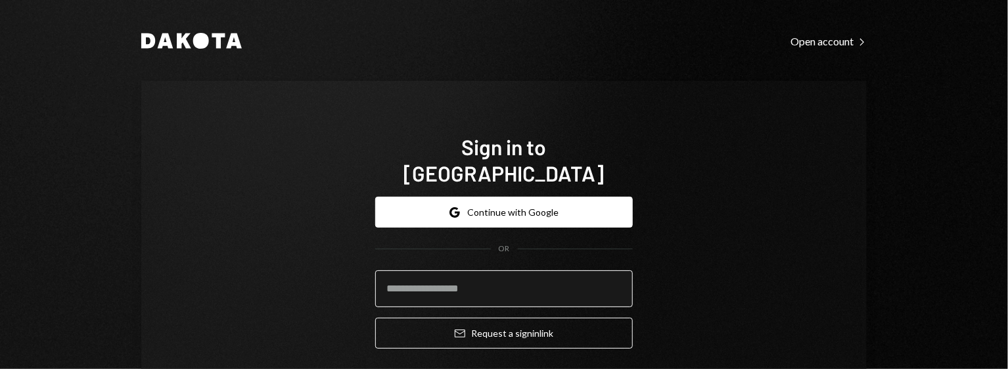
click at [474, 270] on input "email" at bounding box center [504, 288] width 258 height 37
type input "**********"
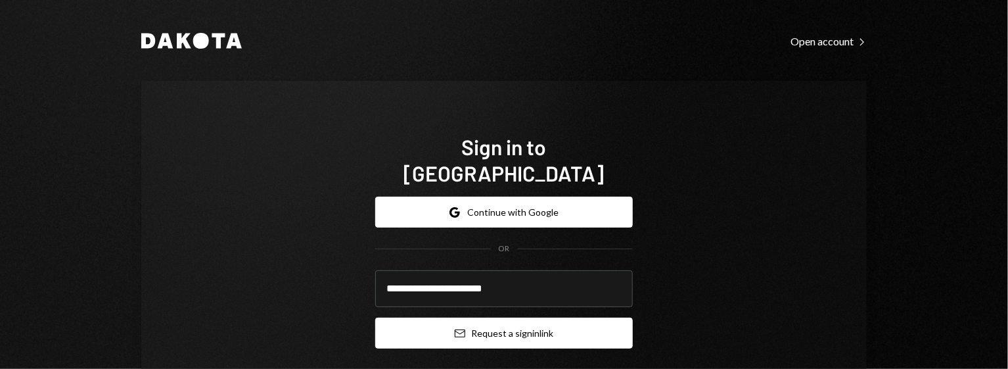
click at [509, 317] on button "Email Request a sign in link" at bounding box center [504, 332] width 258 height 31
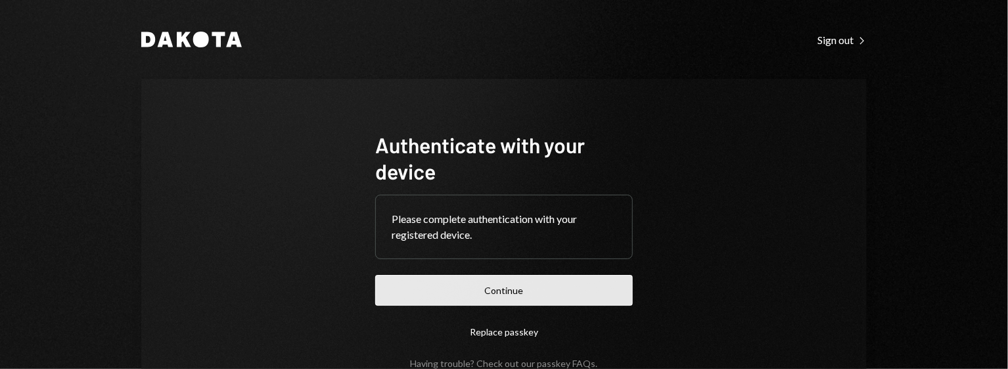
click at [489, 283] on button "Continue" at bounding box center [504, 290] width 258 height 31
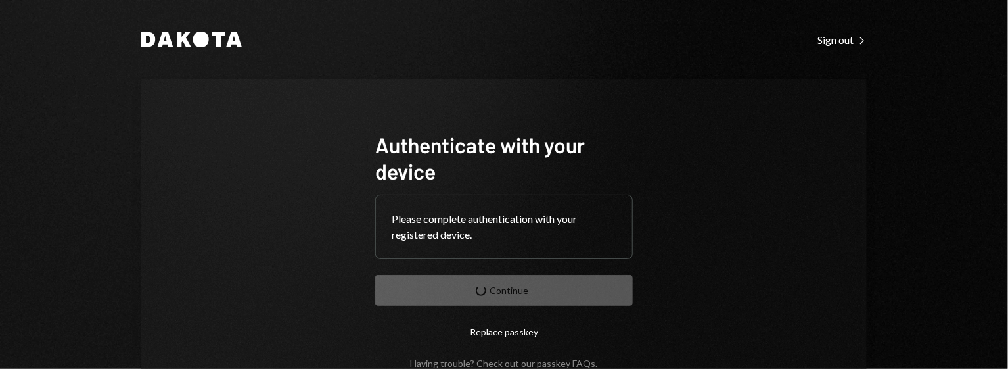
scroll to position [82, 0]
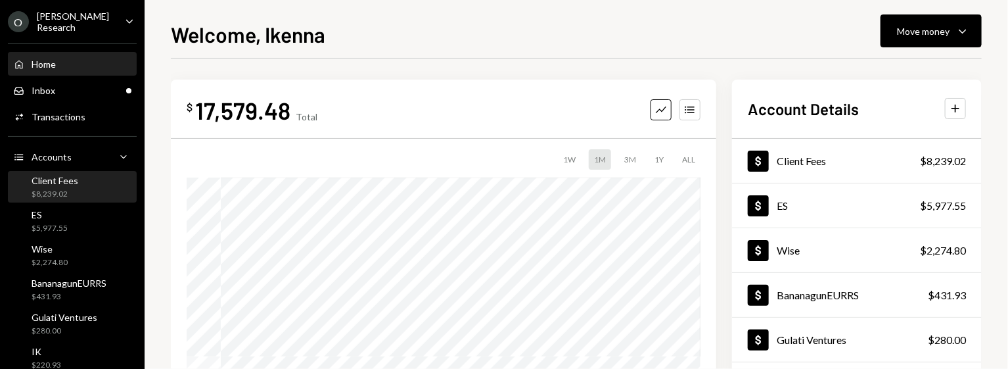
click at [79, 172] on div "Client Fees $8,239.02" at bounding box center [72, 187] width 118 height 30
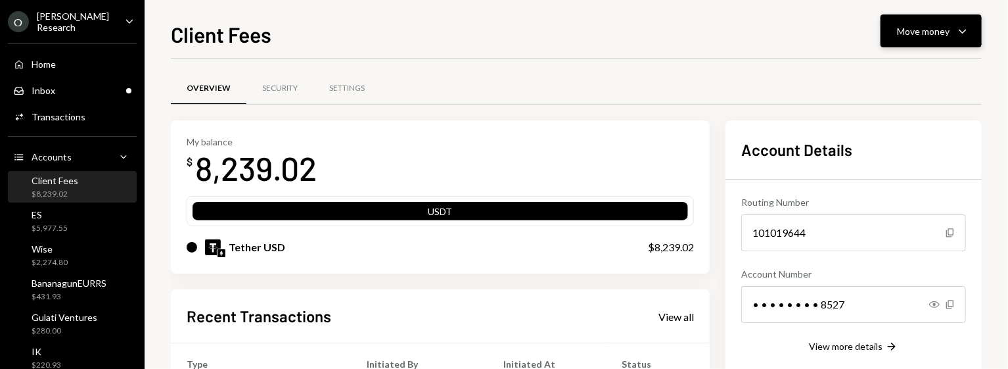
click at [905, 35] on div "Move money" at bounding box center [923, 31] width 53 height 14
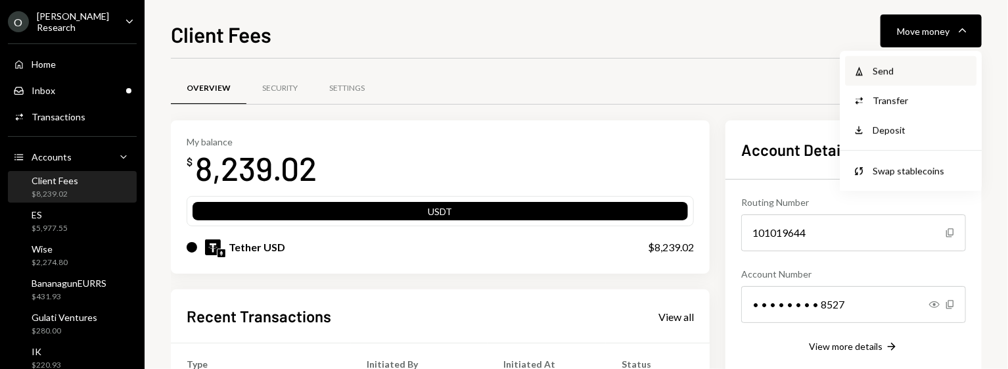
click at [896, 73] on div "Send" at bounding box center [920, 71] width 96 height 14
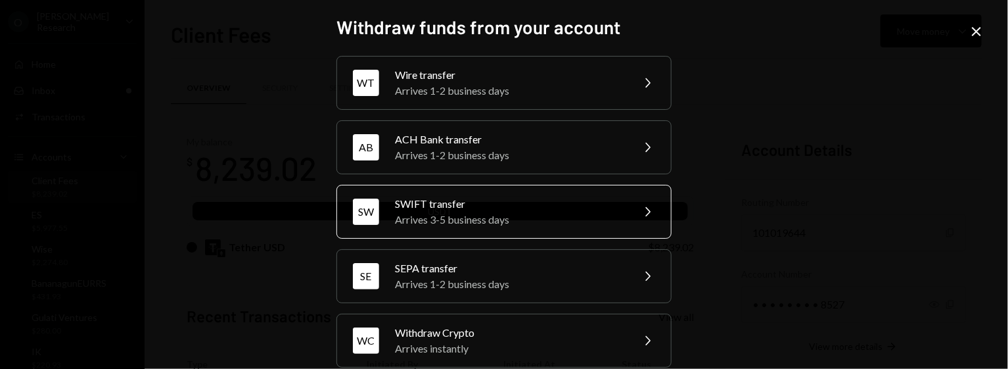
scroll to position [16, 0]
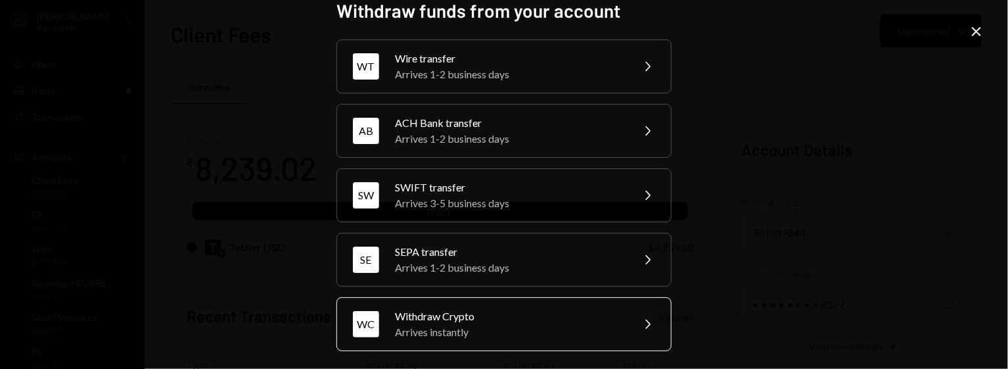
click at [514, 319] on div "Withdraw Crypto" at bounding box center [509, 316] width 229 height 16
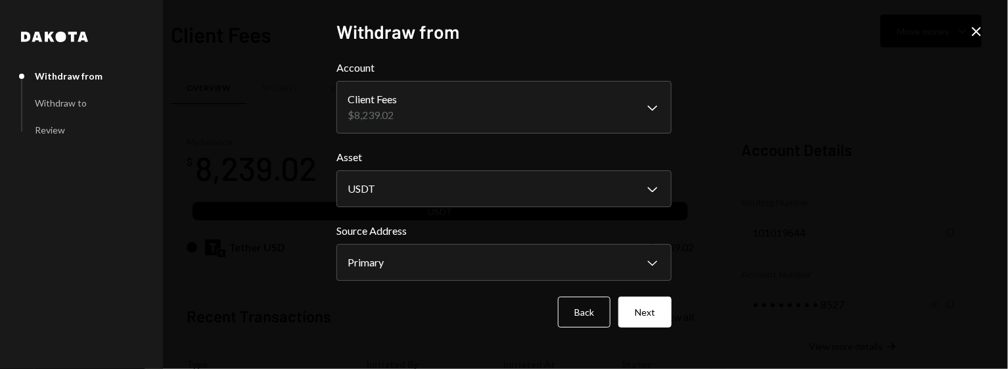
click at [519, 164] on label "Asset" at bounding box center [503, 157] width 335 height 16
click at [501, 187] on body "O Odum Research Caret Down Home Home Inbox Inbox Activities Transactions Accoun…" at bounding box center [504, 184] width 1008 height 369
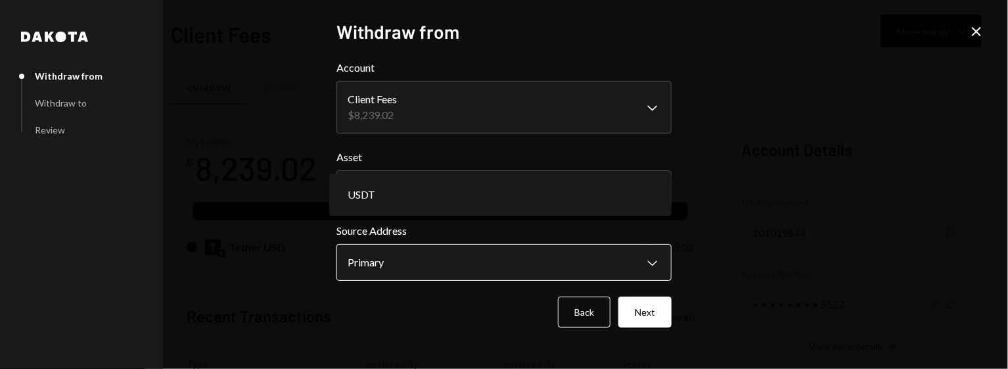
click at [482, 254] on body "O Odum Research Caret Down Home Home Inbox Inbox Activities Transactions Accoun…" at bounding box center [504, 184] width 1008 height 369
click at [481, 261] on body "O Odum Research Caret Down Home Home Inbox Inbox Activities Transactions Accoun…" at bounding box center [504, 184] width 1008 height 369
click at [648, 329] on div "**********" at bounding box center [503, 184] width 335 height 328
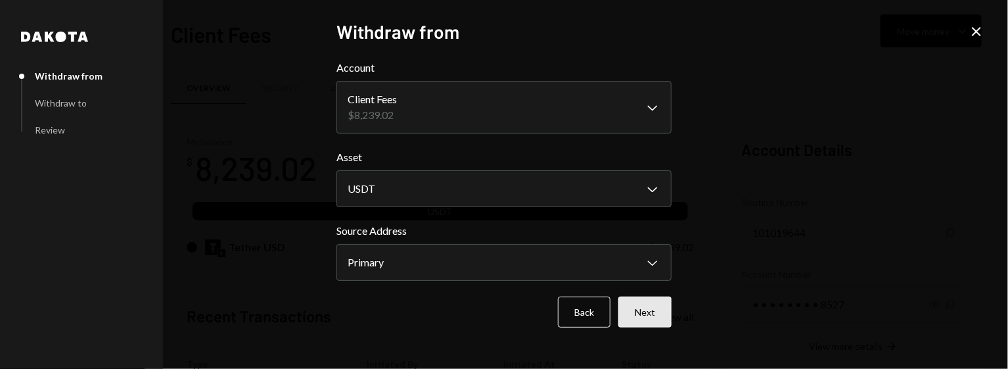
click at [652, 312] on button "Next" at bounding box center [644, 311] width 53 height 31
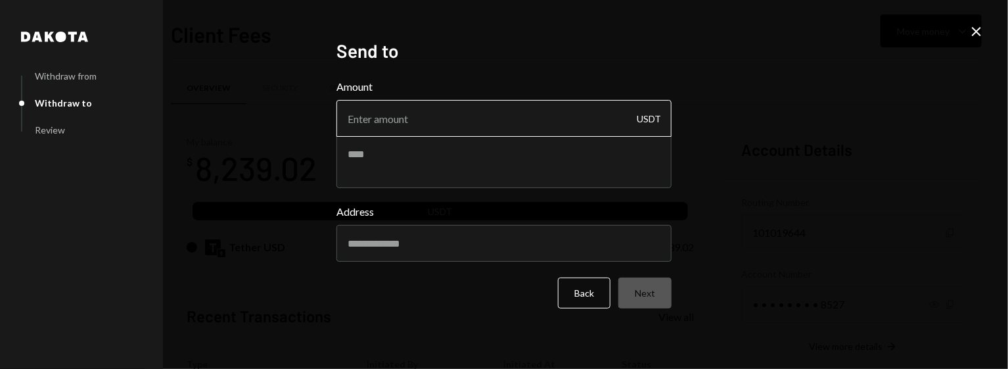
click at [461, 131] on input "Amount" at bounding box center [503, 118] width 335 height 37
click at [394, 160] on textarea at bounding box center [503, 161] width 335 height 53
type textarea "*"
click at [426, 125] on input "Amount" at bounding box center [503, 118] width 335 height 37
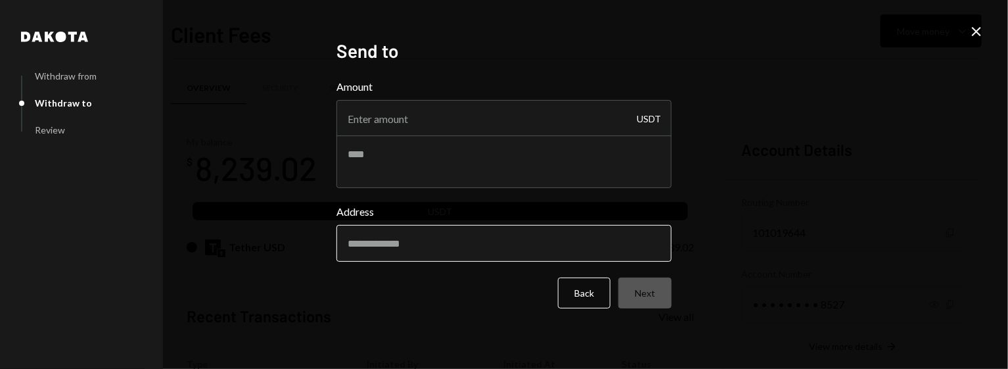
click at [379, 235] on input "Address" at bounding box center [503, 243] width 335 height 37
click at [385, 235] on input "Address" at bounding box center [503, 243] width 335 height 37
click at [482, 240] on input "Address" at bounding box center [503, 243] width 335 height 37
paste input "**********"
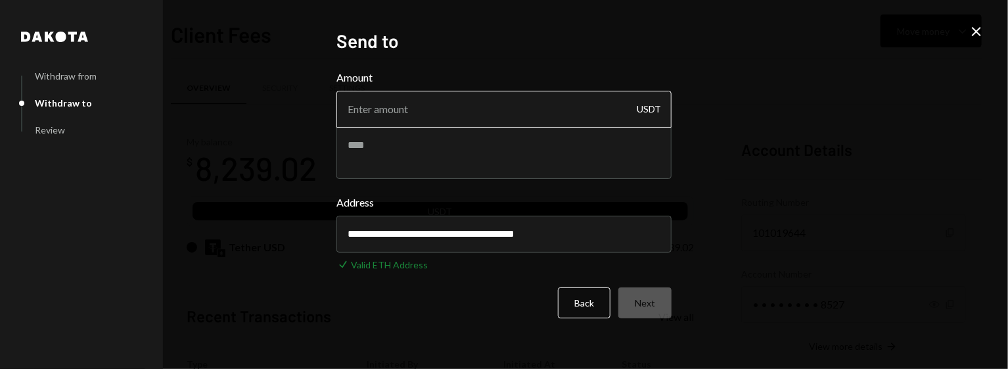
type input "**********"
click at [395, 121] on input "Amount" at bounding box center [503, 109] width 335 height 37
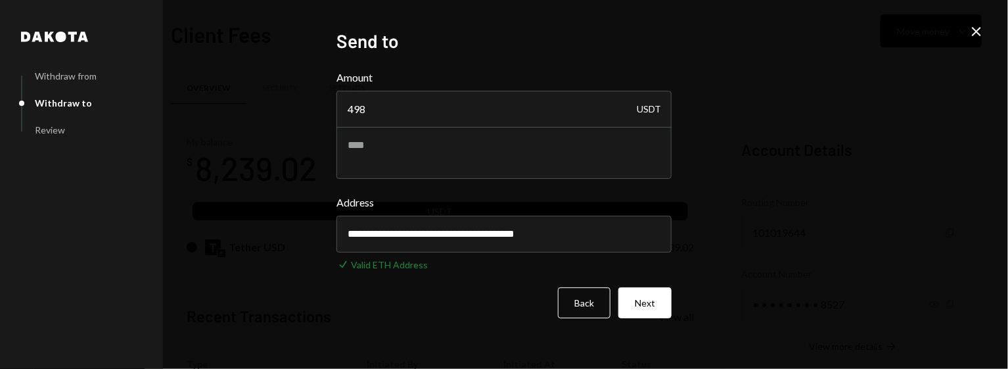
type input "498"
